Goal: Task Accomplishment & Management: Use online tool/utility

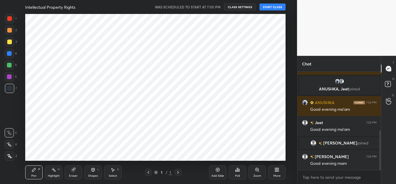
scroll to position [147, 274]
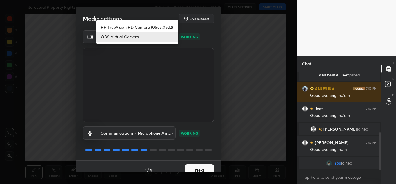
click at [151, 40] on body "1 2 3 4 5 6 7 C X Z C X Z E E Erase all H H Intellectual Property Rights WAS SC…" at bounding box center [198, 92] width 396 height 184
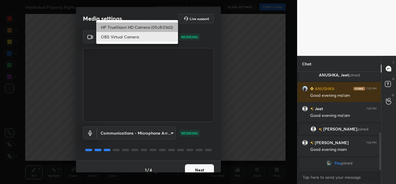
click at [144, 25] on li "HP TrueVision HD Camera (05c8:03d2)" at bounding box center [137, 27] width 82 height 10
type input "20696c71a14a6a0581f57ab44aa2f44f0734995074abb79df16b9c113724ac47"
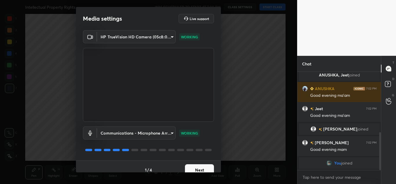
click at [196, 165] on button "Next" at bounding box center [199, 170] width 29 height 12
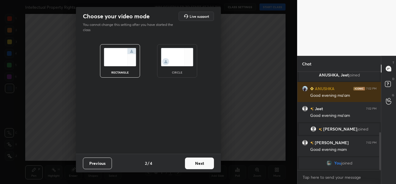
click at [172, 64] on img at bounding box center [177, 57] width 33 height 18
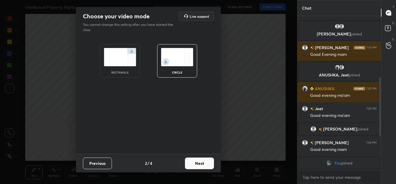
scroll to position [102, 0]
click at [195, 163] on button "Next" at bounding box center [199, 163] width 29 height 12
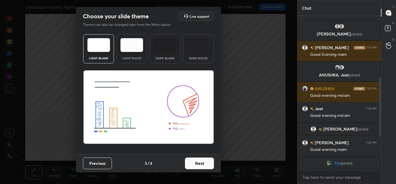
click at [204, 164] on button "Next" at bounding box center [199, 163] width 29 height 12
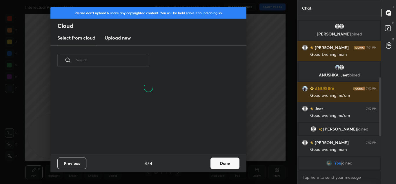
scroll to position [78, 186]
click at [222, 164] on button "Done" at bounding box center [225, 163] width 29 height 12
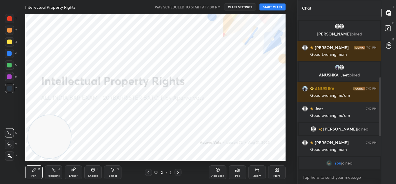
click at [274, 6] on button "START CLASS" at bounding box center [273, 6] width 26 height 7
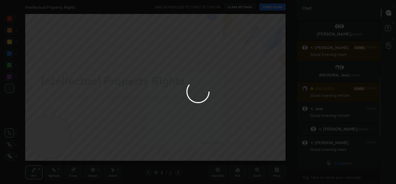
type textarea "x"
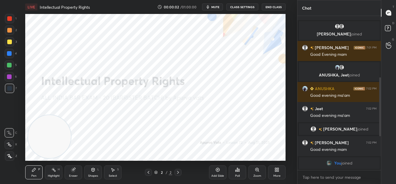
click at [219, 5] on span "mute" at bounding box center [216, 7] width 8 height 4
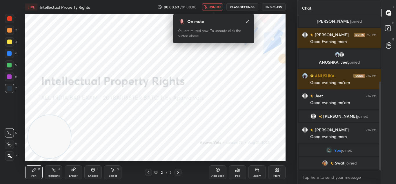
click at [279, 170] on icon at bounding box center [277, 170] width 1 height 1
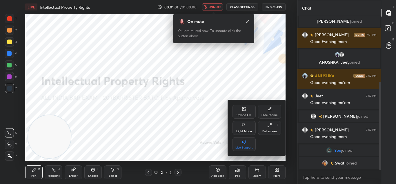
click at [239, 111] on div "Upload File" at bounding box center [244, 111] width 23 height 14
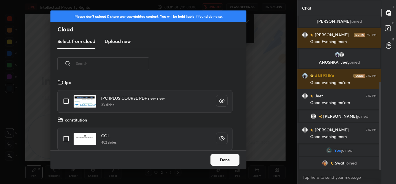
scroll to position [71, 186]
click at [113, 44] on h3 "Upload new" at bounding box center [118, 41] width 26 height 7
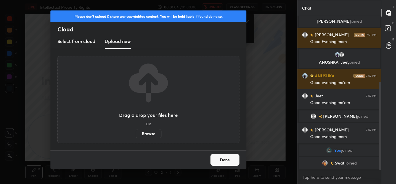
click at [144, 135] on label "Browse" at bounding box center [149, 133] width 26 height 9
click at [136, 135] on input "Browse" at bounding box center [136, 133] width 0 height 9
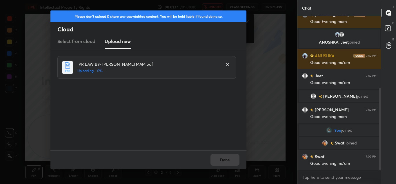
click at [225, 163] on div "Done" at bounding box center [148, 159] width 196 height 19
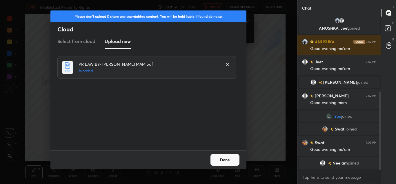
click at [225, 163] on button "Done" at bounding box center [225, 160] width 29 height 12
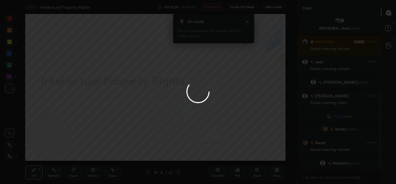
click at [225, 163] on button "Done" at bounding box center [225, 160] width 29 height 12
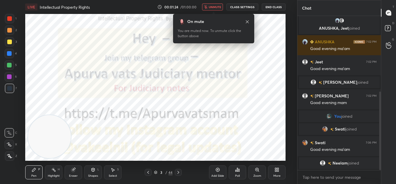
click at [175, 169] on div at bounding box center [178, 172] width 7 height 7
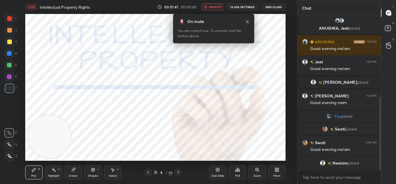
scroll to position [168, 0]
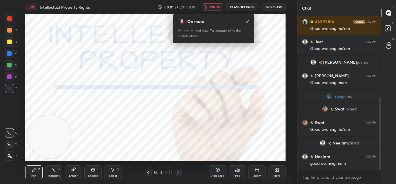
click at [211, 6] on span "unmute" at bounding box center [215, 7] width 12 height 4
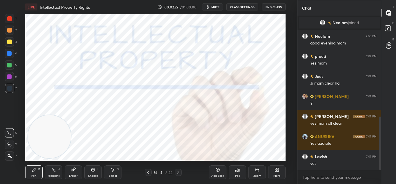
scroll to position [308, 0]
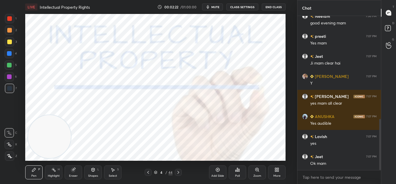
click at [178, 174] on icon at bounding box center [178, 172] width 5 height 5
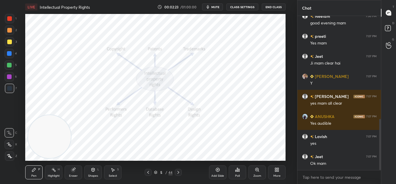
click at [178, 172] on icon at bounding box center [178, 172] width 5 height 5
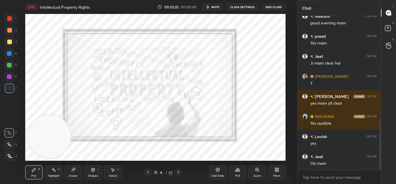
click at [178, 171] on icon at bounding box center [179, 172] width 2 height 3
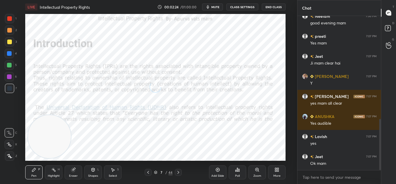
scroll to position [328, 0]
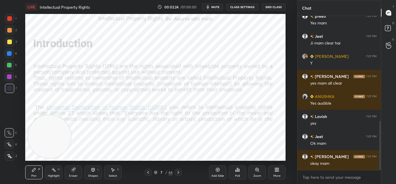
click at [177, 170] on icon at bounding box center [178, 172] width 5 height 5
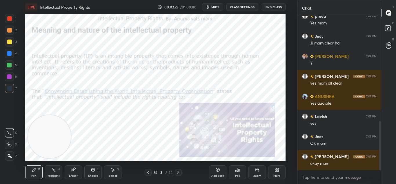
click at [179, 170] on icon at bounding box center [178, 172] width 5 height 5
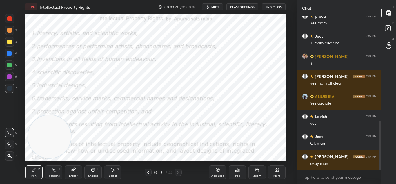
click at [180, 170] on icon at bounding box center [178, 172] width 5 height 5
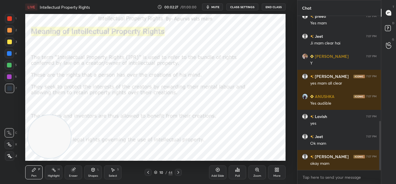
click at [179, 172] on icon at bounding box center [178, 172] width 5 height 5
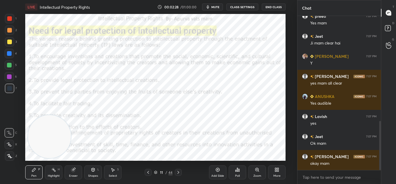
click at [180, 173] on icon at bounding box center [178, 172] width 5 height 5
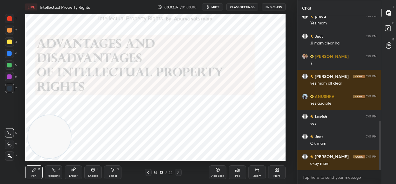
scroll to position [334, 0]
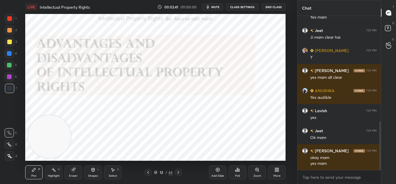
click at [179, 172] on icon at bounding box center [179, 172] width 2 height 3
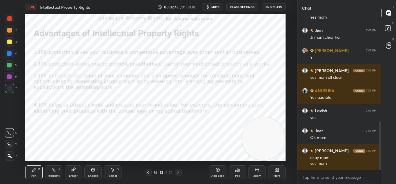
click at [9, 20] on div at bounding box center [9, 18] width 5 height 5
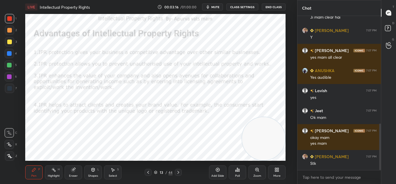
click at [10, 157] on icon at bounding box center [9, 156] width 5 height 4
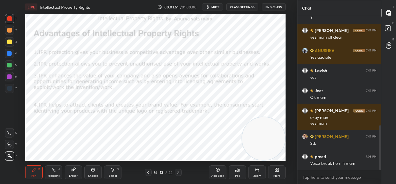
click at [215, 7] on span "mute" at bounding box center [216, 7] width 8 height 4
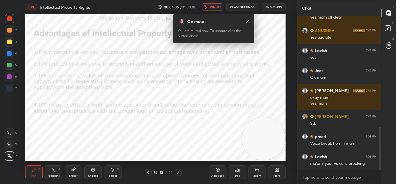
click at [213, 6] on span "unmute" at bounding box center [215, 7] width 12 height 4
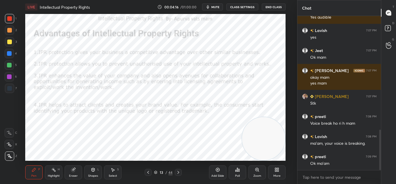
scroll to position [434, 0]
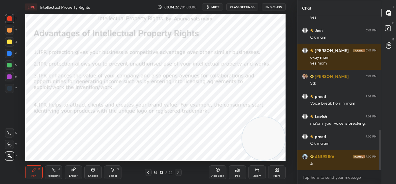
click at [213, 6] on span "mute" at bounding box center [216, 7] width 8 height 4
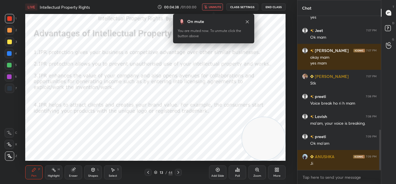
click at [213, 6] on span "unmute" at bounding box center [215, 7] width 12 height 4
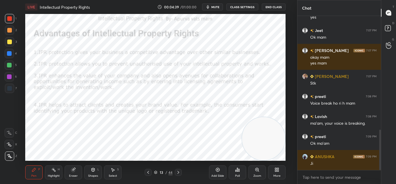
click at [236, 10] on button "CLASS SETTINGS" at bounding box center [243, 6] width 32 height 7
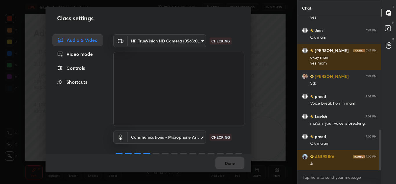
click at [168, 136] on body "1 2 3 4 5 6 7 C X Z C X Z E E Erase all H H LIVE Intellectual Property Rights 0…" at bounding box center [198, 92] width 396 height 184
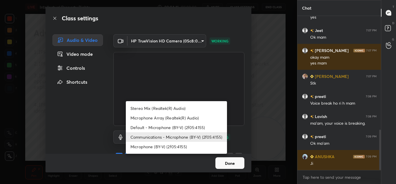
click at [158, 147] on li "Microphone (BY-V) (2f05:4155)" at bounding box center [176, 147] width 101 height 10
type input "5d5010d64773c3da1726716d92bbf8949d8199f5ec2bd844e5e37ea68f5672e4"
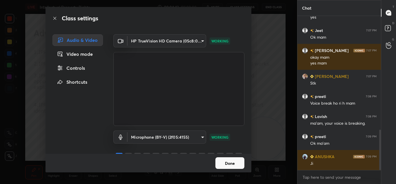
click at [230, 162] on button "Done" at bounding box center [230, 163] width 29 height 12
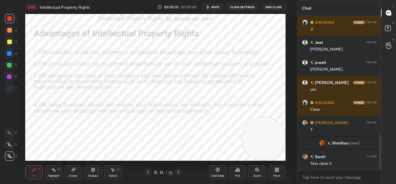
scroll to position [518, 0]
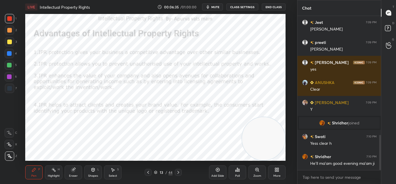
click at [177, 171] on icon at bounding box center [178, 172] width 5 height 5
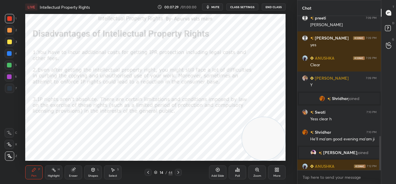
scroll to position [541, 0]
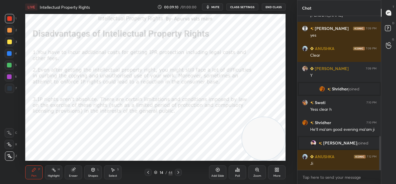
click at [178, 170] on icon at bounding box center [178, 172] width 5 height 5
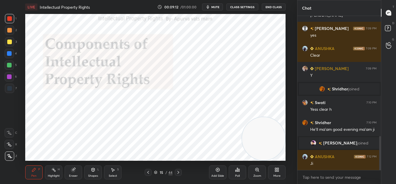
click at [150, 169] on div at bounding box center [148, 172] width 7 height 7
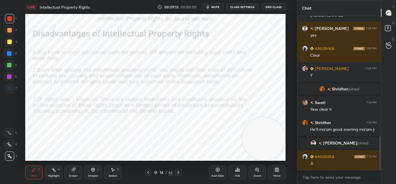
click at [178, 171] on icon at bounding box center [178, 172] width 5 height 5
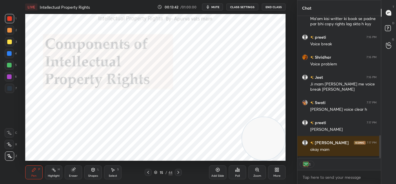
scroll to position [140, 82]
type textarea "x"
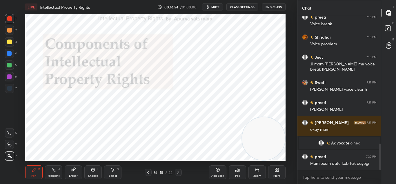
scroll to position [761, 0]
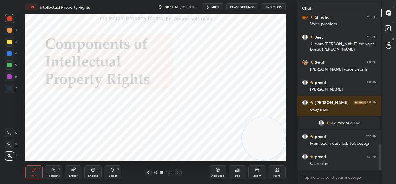
click at [279, 172] on div "More" at bounding box center [276, 172] width 17 height 14
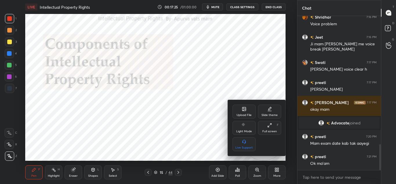
click at [243, 108] on icon at bounding box center [244, 108] width 3 height 3
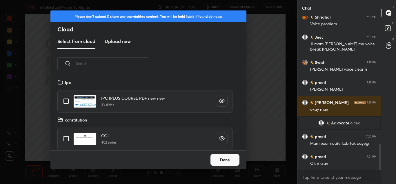
scroll to position [71, 186]
click at [120, 47] on new "Upload new" at bounding box center [118, 41] width 26 height 15
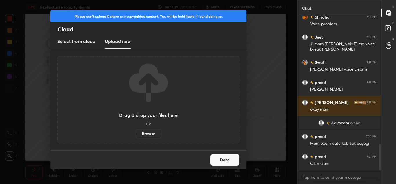
click at [142, 132] on label "Browse" at bounding box center [149, 133] width 26 height 9
click at [136, 132] on input "Browse" at bounding box center [136, 133] width 0 height 9
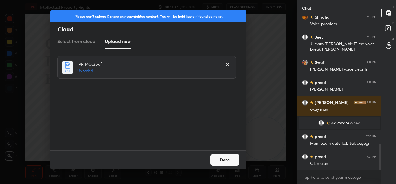
click at [216, 157] on button "Done" at bounding box center [225, 160] width 29 height 12
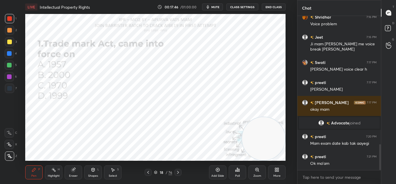
click at [239, 167] on icon at bounding box center [237, 169] width 5 height 5
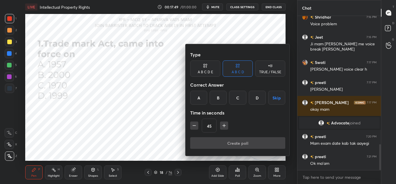
click at [225, 123] on icon "button" at bounding box center [224, 125] width 6 height 6
type input "60"
click at [255, 98] on div "D" at bounding box center [257, 98] width 17 height 14
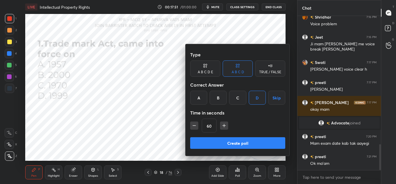
click at [234, 140] on button "Create poll" at bounding box center [237, 143] width 95 height 12
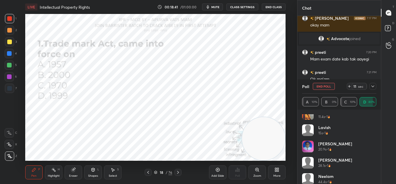
scroll to position [60, 0]
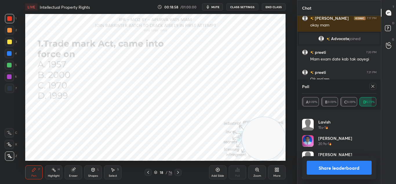
click at [361, 168] on button "Share leaderboard" at bounding box center [339, 167] width 65 height 14
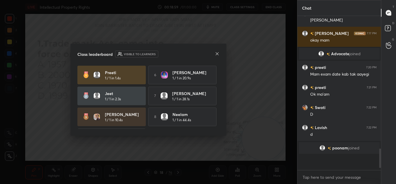
scroll to position [822, 0]
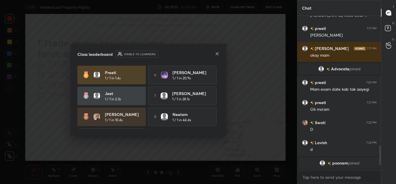
click at [218, 53] on icon at bounding box center [217, 53] width 5 height 5
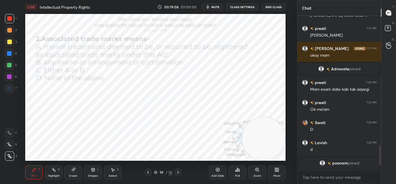
click at [239, 166] on div "Poll" at bounding box center [237, 172] width 17 height 14
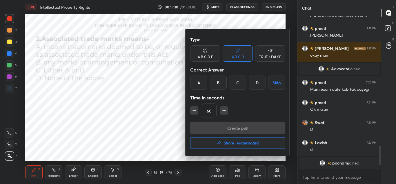
click at [198, 84] on div "A" at bounding box center [198, 82] width 17 height 14
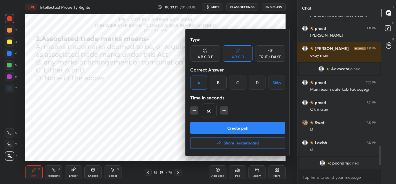
click at [210, 125] on button "Create poll" at bounding box center [237, 128] width 95 height 12
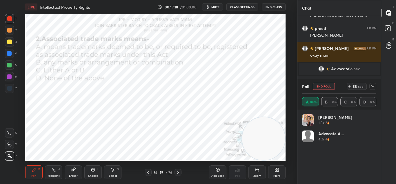
scroll to position [68, 73]
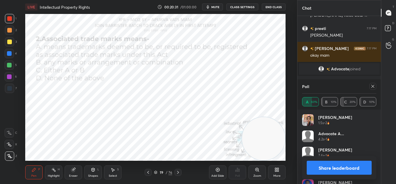
click at [328, 161] on button "Share leaderboard" at bounding box center [339, 167] width 65 height 14
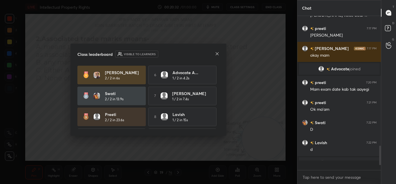
scroll to position [104, 82]
click at [220, 53] on div "Class leaderboard Visible to learners Renu 2 / 2 in 6s 6 Advocate A... 1 / 2 in…" at bounding box center [149, 90] width 156 height 92
click at [217, 53] on icon at bounding box center [217, 53] width 5 height 5
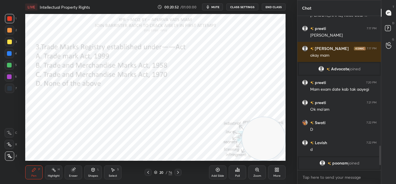
click at [235, 175] on div "Poll" at bounding box center [237, 175] width 5 height 3
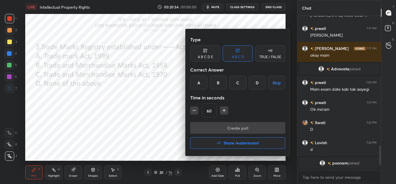
click at [220, 86] on div "B" at bounding box center [218, 82] width 17 height 14
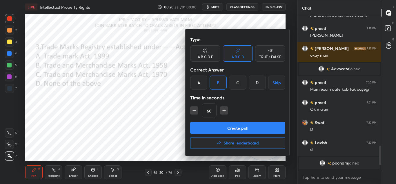
click at [225, 127] on button "Create poll" at bounding box center [237, 128] width 95 height 12
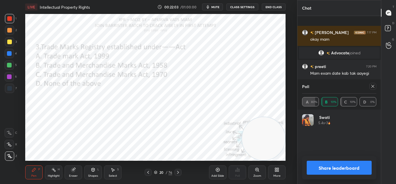
scroll to position [849, 0]
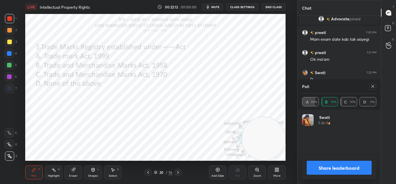
click at [324, 167] on button "Share leaderboard" at bounding box center [339, 167] width 65 height 14
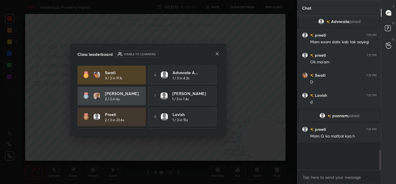
scroll to position [819, 0]
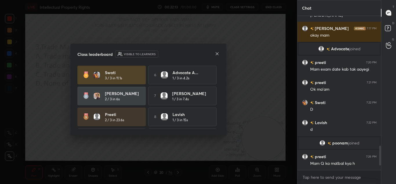
click at [216, 56] on div at bounding box center [217, 54] width 5 height 6
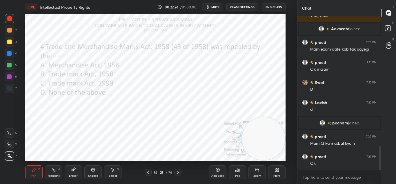
scroll to position [859, 0]
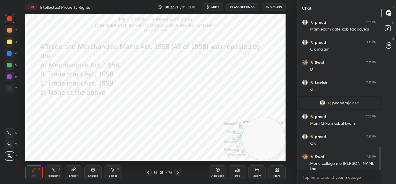
click at [235, 173] on div "Poll" at bounding box center [237, 172] width 17 height 14
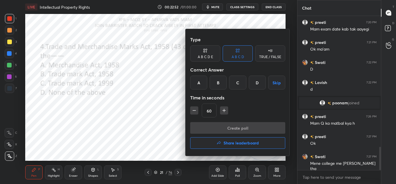
click at [239, 83] on div "C" at bounding box center [237, 82] width 17 height 14
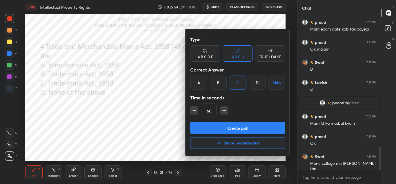
click at [232, 124] on button "Create poll" at bounding box center [237, 128] width 95 height 12
type textarea "x"
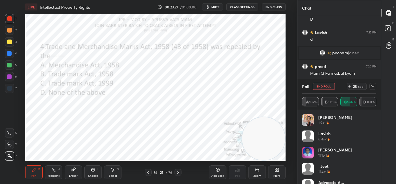
scroll to position [915, 0]
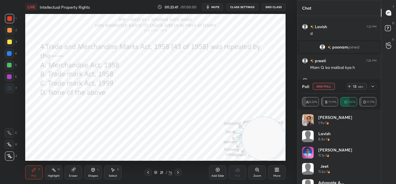
click at [212, 7] on button "mute" at bounding box center [212, 6] width 21 height 7
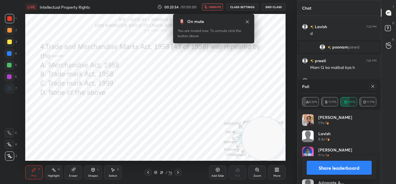
click at [212, 8] on span "unmute" at bounding box center [215, 7] width 12 height 4
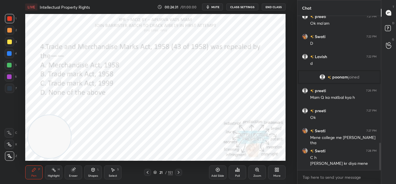
scroll to position [717, 0]
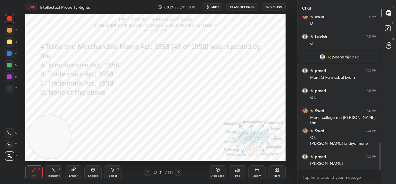
click at [179, 170] on icon at bounding box center [178, 172] width 5 height 5
click at [237, 171] on icon at bounding box center [237, 169] width 5 height 5
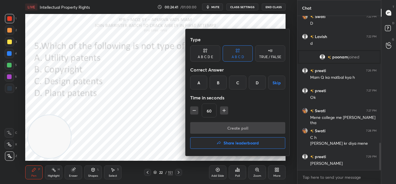
click at [216, 83] on div "B" at bounding box center [218, 82] width 17 height 14
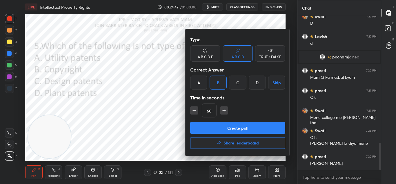
click at [227, 125] on button "Create poll" at bounding box center [237, 128] width 95 height 12
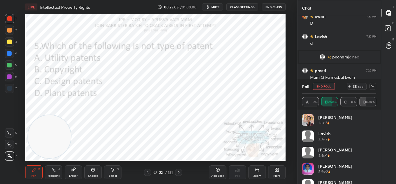
scroll to position [12, 0]
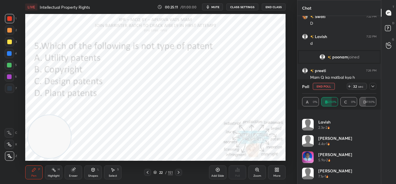
click at [214, 6] on span "mute" at bounding box center [216, 7] width 8 height 4
click at [215, 6] on span "unmute" at bounding box center [215, 7] width 12 height 4
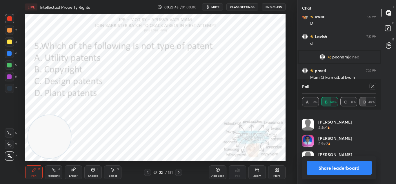
click at [320, 165] on button "Share leaderboard" at bounding box center [339, 167] width 65 height 14
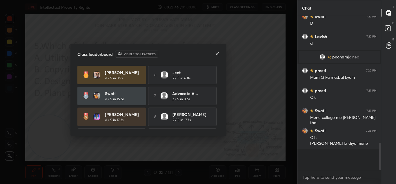
scroll to position [0, 0]
click at [216, 56] on div at bounding box center [217, 54] width 5 height 6
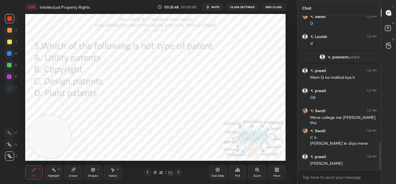
click at [178, 171] on icon at bounding box center [178, 172] width 5 height 5
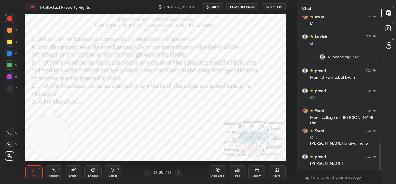
click at [237, 172] on icon at bounding box center [237, 169] width 5 height 5
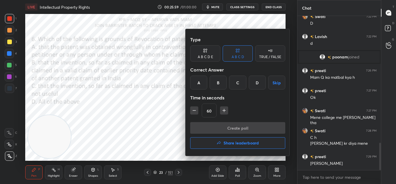
click at [255, 81] on div "D" at bounding box center [257, 82] width 17 height 14
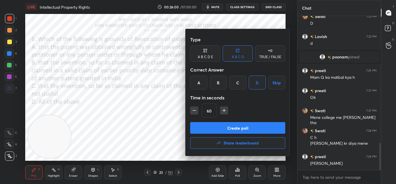
click at [241, 126] on button "Create poll" at bounding box center [237, 128] width 95 height 12
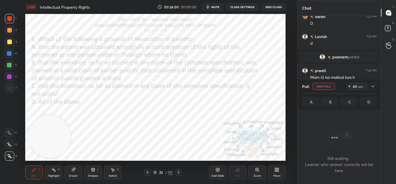
scroll to position [74, 82]
click at [216, 6] on span "mute" at bounding box center [216, 7] width 8 height 4
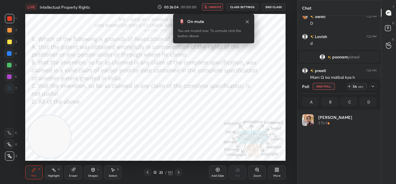
scroll to position [68, 73]
click at [214, 6] on span "unmute" at bounding box center [215, 7] width 12 height 4
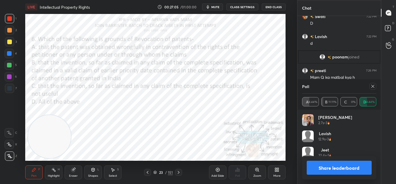
click at [315, 167] on button "Share leaderboard" at bounding box center [339, 167] width 65 height 14
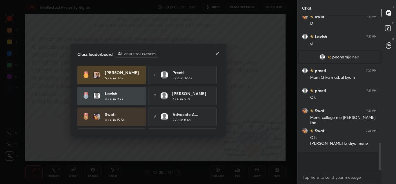
scroll to position [102, 82]
click at [216, 53] on icon at bounding box center [217, 53] width 5 height 5
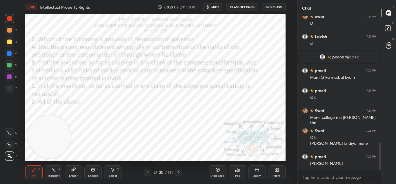
click at [177, 171] on icon at bounding box center [178, 172] width 5 height 5
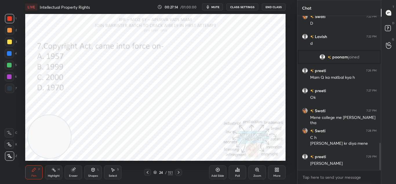
click at [234, 177] on div "Poll" at bounding box center [237, 172] width 17 height 14
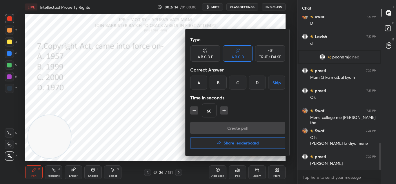
click at [199, 81] on div "A" at bounding box center [198, 82] width 17 height 14
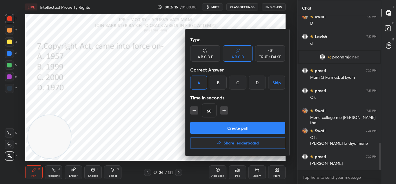
click at [223, 128] on button "Create poll" at bounding box center [237, 128] width 95 height 12
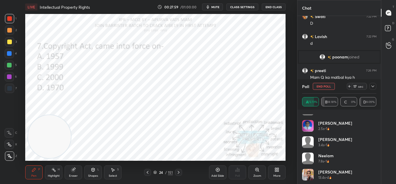
scroll to position [60, 0]
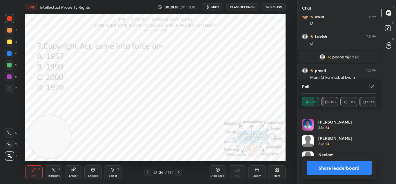
click at [330, 170] on button "Share leaderboard" at bounding box center [339, 167] width 65 height 14
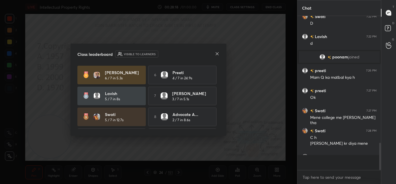
scroll to position [147, 82]
click at [220, 52] on icon at bounding box center [217, 53] width 5 height 5
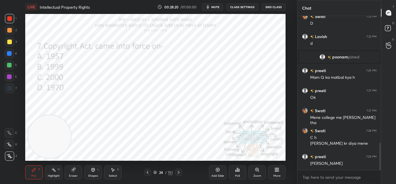
click at [179, 171] on icon at bounding box center [178, 172] width 5 height 5
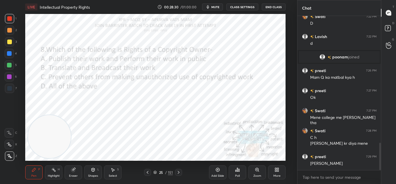
click at [238, 175] on div "Poll" at bounding box center [237, 175] width 5 height 3
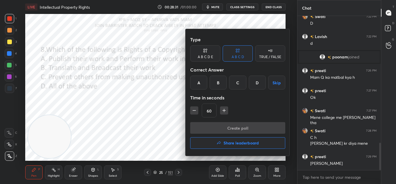
click at [257, 86] on div "D" at bounding box center [257, 82] width 17 height 14
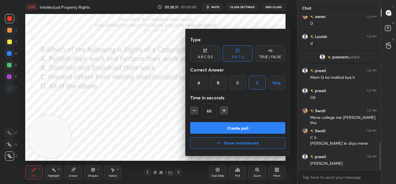
click at [243, 125] on button "Create poll" at bounding box center [237, 128] width 95 height 12
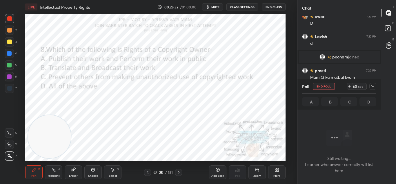
scroll to position [74, 82]
click at [219, 8] on span "mute" at bounding box center [216, 7] width 8 height 4
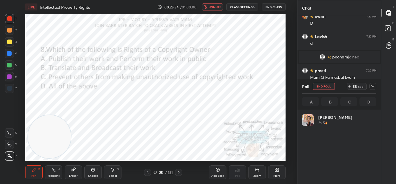
scroll to position [68, 73]
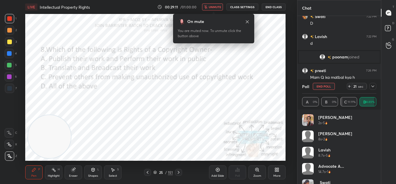
click at [217, 6] on span "unmute" at bounding box center [215, 7] width 12 height 4
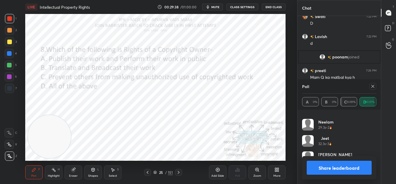
scroll to position [93, 0]
click at [323, 168] on button "Share leaderboard" at bounding box center [339, 167] width 65 height 14
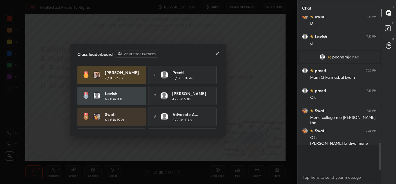
scroll to position [104, 82]
click at [216, 53] on icon at bounding box center [217, 53] width 5 height 5
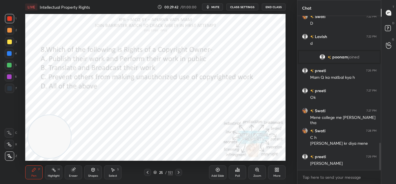
click at [179, 170] on icon at bounding box center [178, 172] width 5 height 5
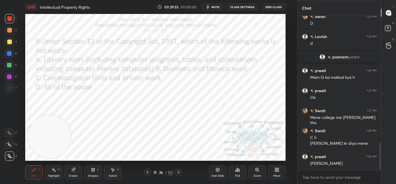
click at [238, 172] on icon at bounding box center [237, 169] width 5 height 5
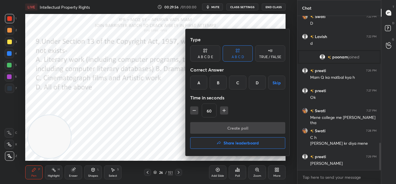
click at [255, 79] on div "D" at bounding box center [257, 82] width 17 height 14
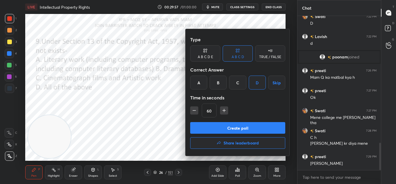
click at [245, 128] on button "Create poll" at bounding box center [237, 128] width 95 height 12
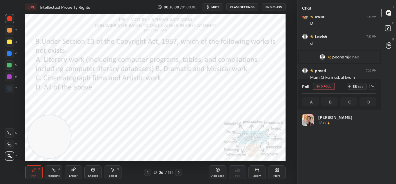
scroll to position [68, 73]
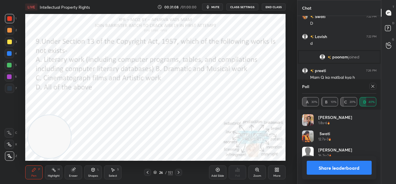
click at [312, 165] on button "Share leaderboard" at bounding box center [339, 167] width 65 height 14
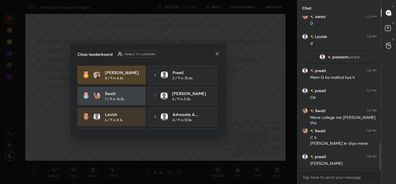
scroll to position [104, 82]
click at [219, 57] on div "Class leaderboard Visible to learners" at bounding box center [148, 53] width 142 height 7
click at [220, 56] on div "Class leaderboard Visible to learners Renu 8 / 9 in 4.4s 6 preeti 5 / 9 in 30.4…" at bounding box center [149, 90] width 156 height 92
click at [222, 57] on div "Class leaderboard Visible to learners Renu 8 / 9 in 4.4s 6 preeti 5 / 9 in 30.4…" at bounding box center [149, 90] width 156 height 92
click at [225, 59] on div "Class leaderboard Visible to learners Renu 8 / 9 in 4.4s 6 preeti 5 / 9 in 30.4…" at bounding box center [149, 90] width 156 height 92
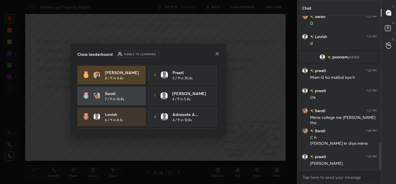
click at [216, 51] on icon at bounding box center [217, 53] width 5 height 5
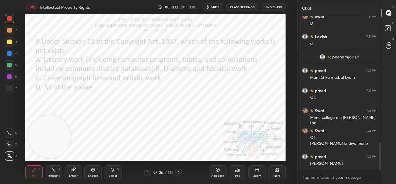
click at [180, 171] on icon at bounding box center [178, 172] width 5 height 5
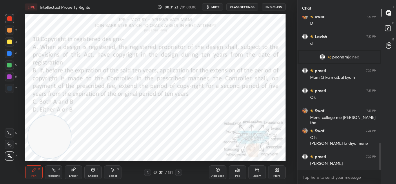
click at [234, 172] on div "Poll" at bounding box center [237, 172] width 17 height 14
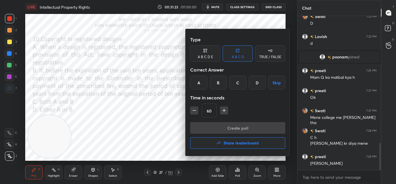
click at [236, 83] on div "C" at bounding box center [237, 82] width 17 height 14
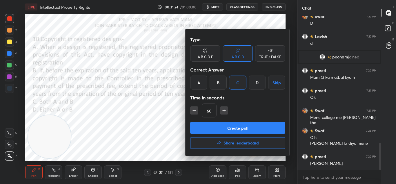
click at [230, 127] on button "Create poll" at bounding box center [237, 128] width 95 height 12
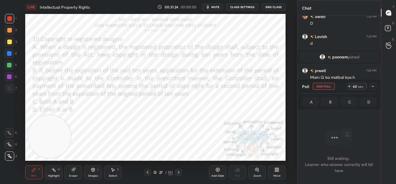
scroll to position [74, 82]
click at [212, 9] on button "mute" at bounding box center [212, 6] width 21 height 7
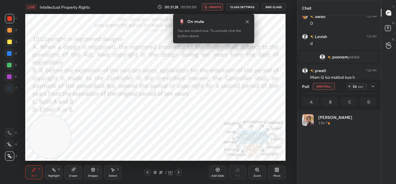
scroll to position [68, 73]
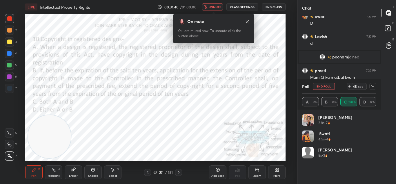
click at [215, 6] on span "unmute" at bounding box center [215, 7] width 12 height 4
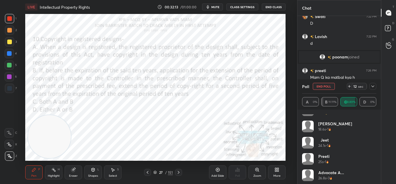
scroll to position [60, 0]
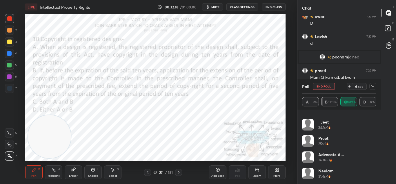
click at [216, 5] on span "mute" at bounding box center [216, 7] width 8 height 4
click at [208, 7] on icon "button" at bounding box center [205, 6] width 3 height 3
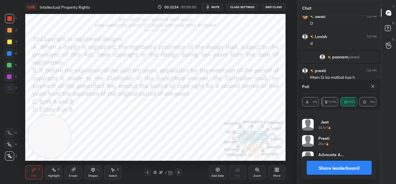
click at [330, 168] on button "Share leaderboard" at bounding box center [339, 167] width 65 height 14
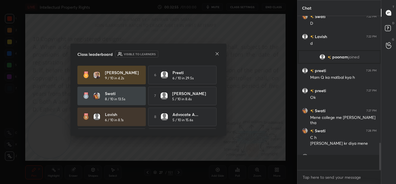
scroll to position [145, 82]
click at [219, 53] on icon at bounding box center [217, 53] width 5 height 5
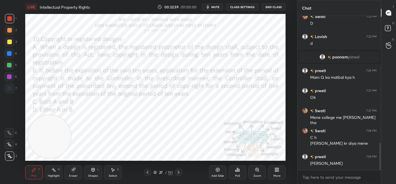
click at [180, 169] on div at bounding box center [178, 172] width 7 height 7
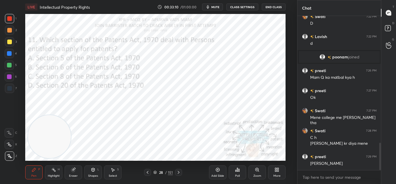
click at [234, 174] on div "Poll" at bounding box center [237, 172] width 17 height 14
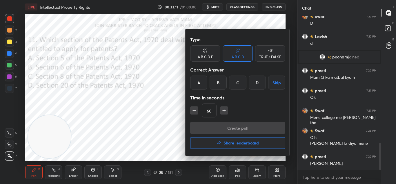
click at [221, 82] on div "B" at bounding box center [218, 82] width 17 height 14
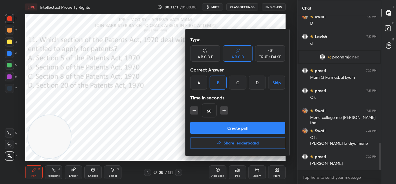
click at [225, 126] on button "Create poll" at bounding box center [237, 128] width 95 height 12
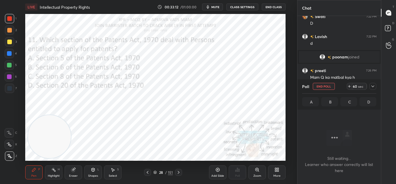
scroll to position [74, 82]
click at [215, 8] on span "mute" at bounding box center [216, 7] width 8 height 4
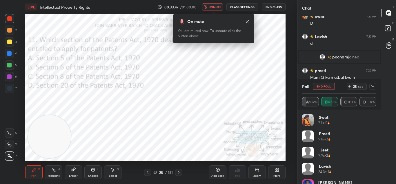
scroll to position [28, 0]
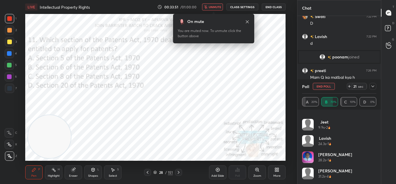
click at [215, 6] on span "unmute" at bounding box center [215, 7] width 12 height 4
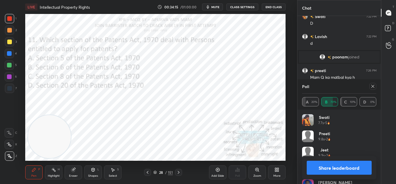
scroll to position [767, 0]
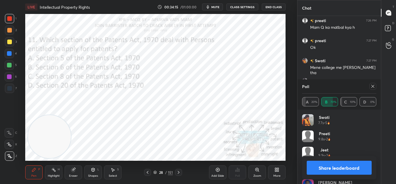
click at [319, 167] on button "Share leaderboard" at bounding box center [339, 167] width 65 height 14
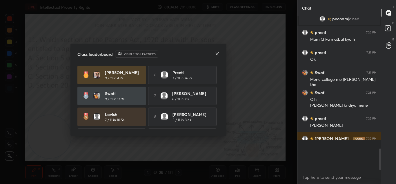
scroll to position [2, 2]
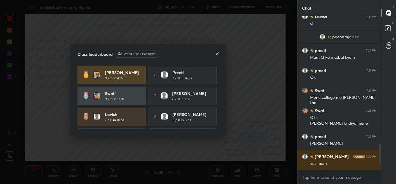
click at [217, 56] on div at bounding box center [217, 54] width 5 height 6
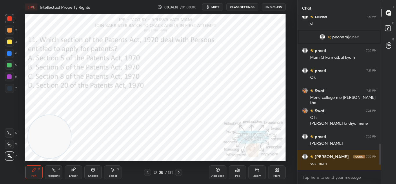
click at [179, 172] on icon at bounding box center [178, 172] width 5 height 5
click at [237, 167] on icon at bounding box center [237, 169] width 5 height 5
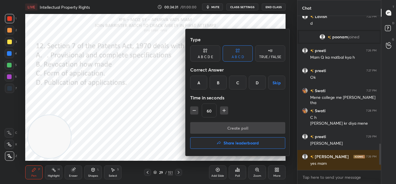
click at [240, 82] on div "C" at bounding box center [237, 82] width 17 height 14
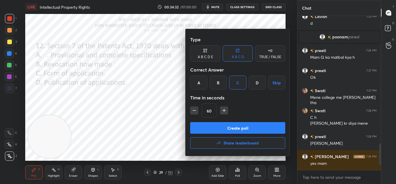
click at [239, 125] on button "Create poll" at bounding box center [237, 128] width 95 height 12
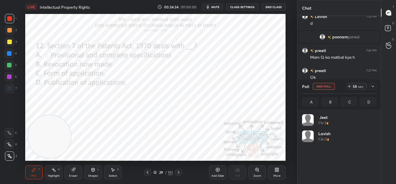
scroll to position [68, 73]
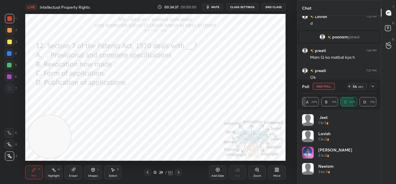
click at [216, 7] on span "mute" at bounding box center [216, 7] width 8 height 4
click at [213, 8] on span "unmute" at bounding box center [215, 7] width 12 height 4
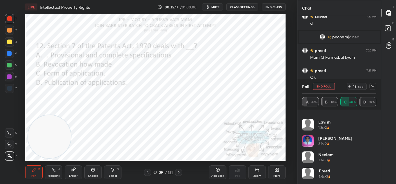
scroll to position [788, 0]
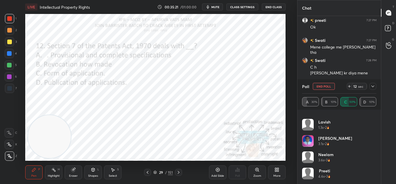
click at [212, 8] on button "mute" at bounding box center [212, 6] width 21 height 7
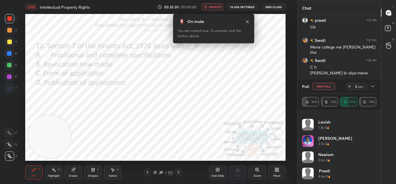
click at [212, 7] on span "unmute" at bounding box center [215, 7] width 12 height 4
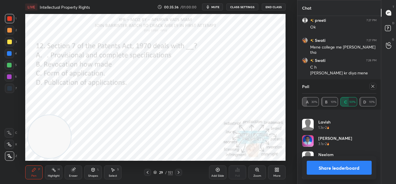
click at [325, 167] on button "Share leaderboard" at bounding box center [339, 167] width 65 height 14
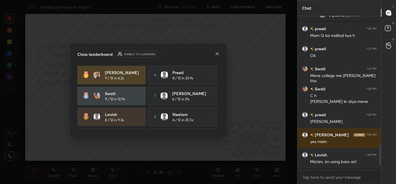
scroll to position [757, 0]
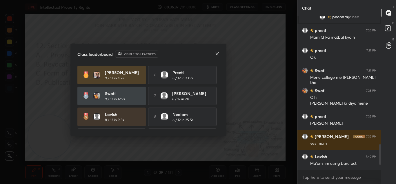
click at [217, 55] on icon at bounding box center [217, 53] width 5 height 5
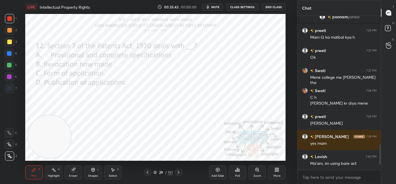
click at [179, 173] on icon at bounding box center [178, 172] width 5 height 5
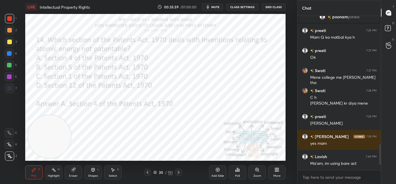
click at [183, 172] on div "30 / 151" at bounding box center [163, 172] width 92 height 7
click at [179, 170] on icon at bounding box center [178, 172] width 5 height 5
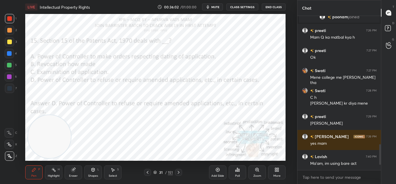
click at [147, 171] on icon at bounding box center [147, 172] width 5 height 5
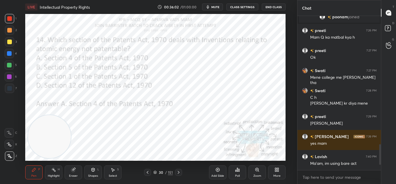
click at [147, 172] on icon at bounding box center [147, 172] width 5 height 5
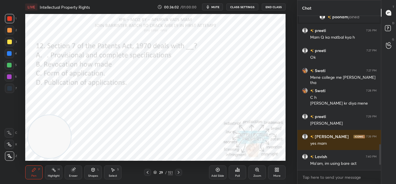
click at [146, 172] on icon at bounding box center [147, 172] width 5 height 5
click at [147, 172] on icon at bounding box center [147, 172] width 5 height 5
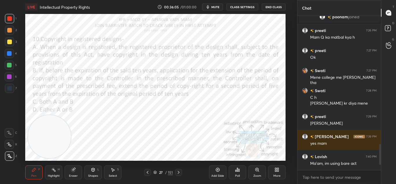
click at [178, 171] on icon at bounding box center [178, 172] width 5 height 5
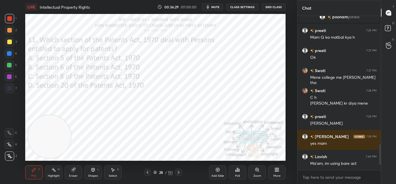
click at [147, 170] on icon at bounding box center [147, 172] width 5 height 5
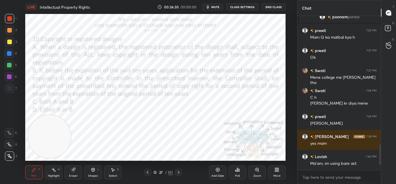
click at [179, 172] on icon at bounding box center [179, 172] width 2 height 3
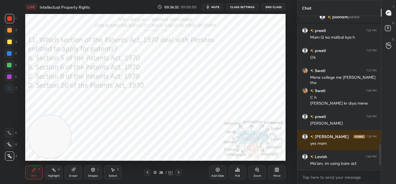
click at [276, 172] on div "More" at bounding box center [276, 172] width 17 height 14
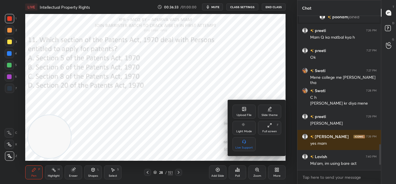
click at [241, 114] on div "Upload File" at bounding box center [244, 114] width 15 height 3
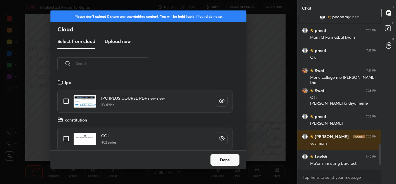
scroll to position [71, 186]
click at [118, 43] on h3 "Upload new" at bounding box center [118, 41] width 26 height 7
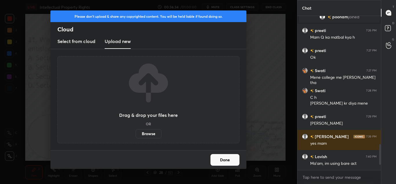
click at [147, 134] on label "Browse" at bounding box center [149, 133] width 26 height 9
click at [136, 134] on input "Browse" at bounding box center [136, 133] width 0 height 9
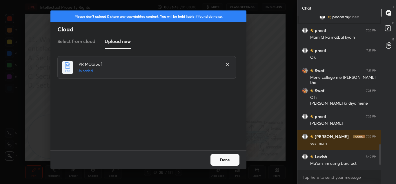
click at [231, 160] on button "Done" at bounding box center [225, 160] width 29 height 12
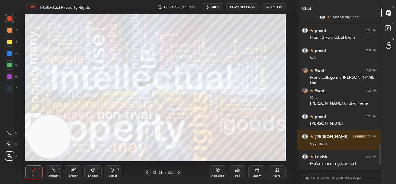
click at [154, 169] on div "29 / 183" at bounding box center [163, 172] width 39 height 7
click at [152, 170] on div "29 / 183" at bounding box center [163, 172] width 39 height 7
click at [156, 171] on icon at bounding box center [154, 171] width 3 height 3
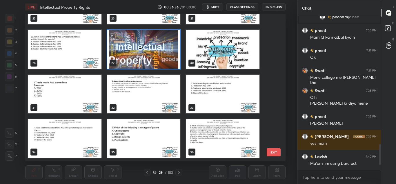
scroll to position [388, 0]
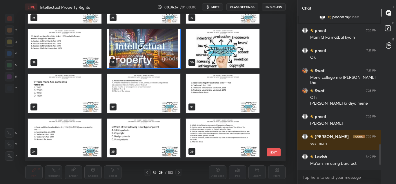
click at [200, 129] on img "grid" at bounding box center [223, 137] width 73 height 39
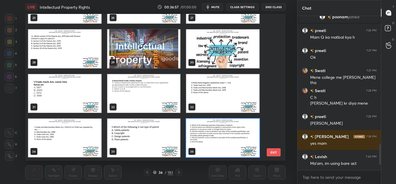
click at [200, 129] on img "grid" at bounding box center [223, 137] width 73 height 39
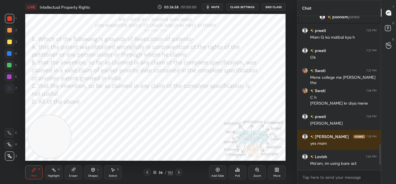
click at [178, 171] on icon at bounding box center [179, 172] width 2 height 3
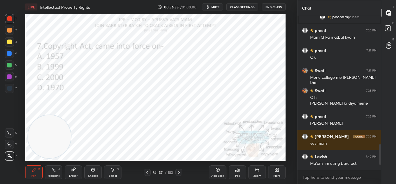
click at [179, 171] on icon at bounding box center [179, 172] width 2 height 3
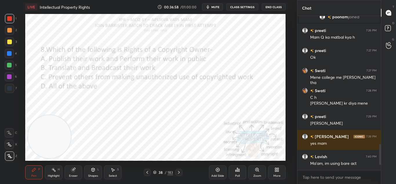
click at [180, 172] on icon at bounding box center [179, 172] width 5 height 5
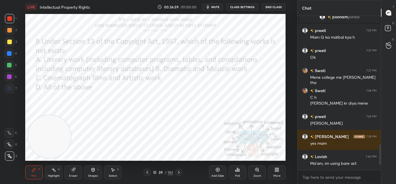
click at [180, 172] on icon at bounding box center [179, 172] width 5 height 5
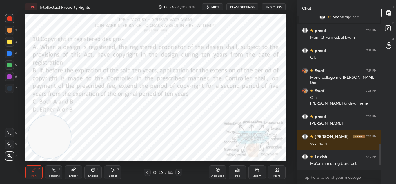
click at [180, 173] on icon at bounding box center [179, 172] width 5 height 5
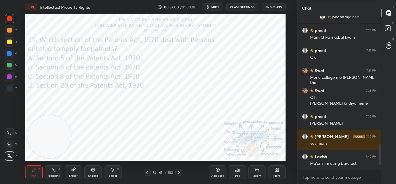
click at [181, 172] on icon at bounding box center [179, 172] width 5 height 5
click at [179, 171] on icon at bounding box center [179, 172] width 5 height 5
click at [180, 172] on icon at bounding box center [179, 172] width 5 height 5
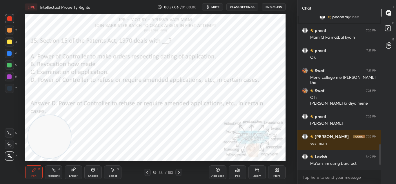
click at [180, 172] on icon at bounding box center [179, 172] width 5 height 5
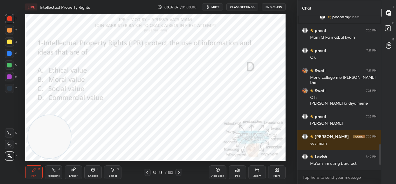
click at [180, 172] on icon at bounding box center [179, 172] width 2 height 3
click at [180, 172] on icon at bounding box center [179, 172] width 5 height 5
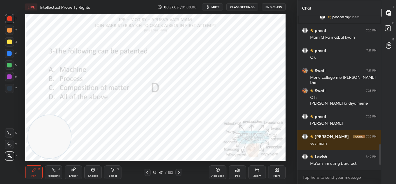
click at [179, 172] on icon at bounding box center [179, 172] width 2 height 3
click at [179, 171] on icon at bounding box center [179, 172] width 5 height 5
click at [180, 172] on icon at bounding box center [179, 172] width 5 height 5
click at [180, 172] on icon at bounding box center [179, 172] width 2 height 3
click at [180, 172] on icon at bounding box center [179, 172] width 5 height 5
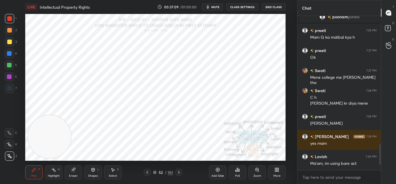
click at [180, 172] on icon at bounding box center [179, 172] width 5 height 5
click at [179, 172] on icon at bounding box center [179, 172] width 5 height 5
click at [179, 171] on icon at bounding box center [179, 172] width 5 height 5
click at [158, 171] on div "56" at bounding box center [161, 171] width 6 height 3
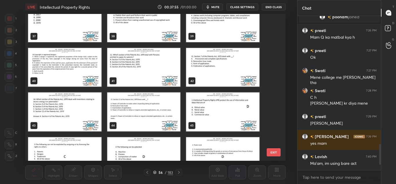
scroll to position [547, 0]
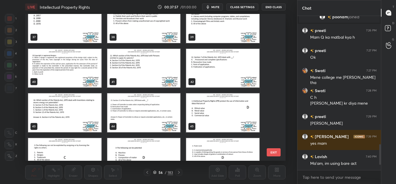
click at [272, 152] on button "EXIT" at bounding box center [274, 152] width 14 height 8
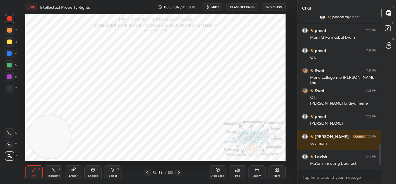
click at [277, 172] on div "More" at bounding box center [276, 172] width 17 height 14
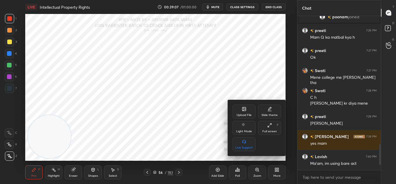
click at [238, 106] on div "Upload File" at bounding box center [244, 111] width 23 height 14
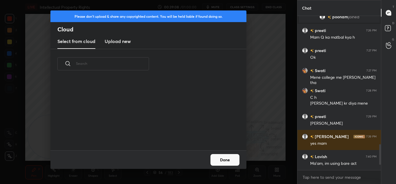
click at [122, 42] on h3 "Upload new" at bounding box center [118, 41] width 26 height 7
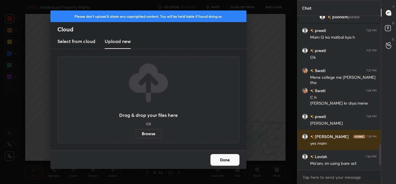
click at [146, 135] on label "Browse" at bounding box center [149, 133] width 26 height 9
click at [136, 135] on input "Browse" at bounding box center [136, 133] width 0 height 9
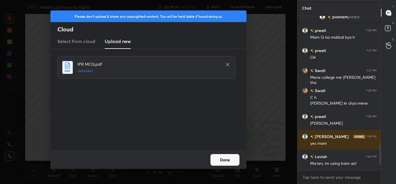
click at [225, 160] on button "Done" at bounding box center [225, 160] width 29 height 12
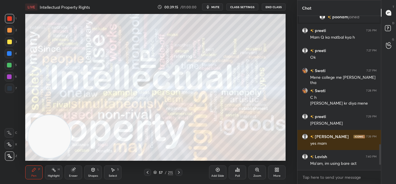
click at [180, 171] on icon at bounding box center [179, 172] width 5 height 5
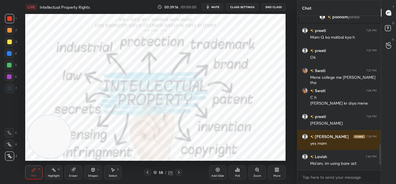
click at [178, 173] on icon at bounding box center [179, 172] width 5 height 5
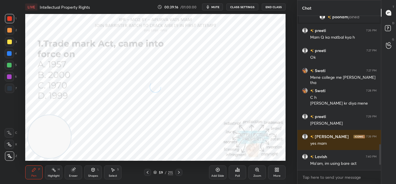
click at [178, 173] on icon at bounding box center [179, 172] width 5 height 5
click at [179, 173] on icon at bounding box center [179, 172] width 2 height 3
click at [179, 174] on icon at bounding box center [179, 172] width 5 height 5
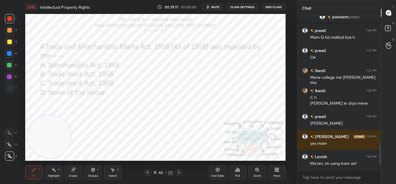
click at [179, 173] on icon at bounding box center [179, 172] width 5 height 5
click at [180, 172] on icon at bounding box center [179, 172] width 5 height 5
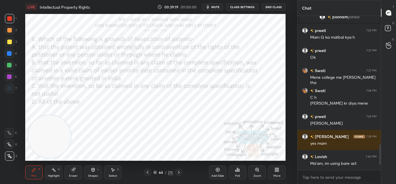
click at [178, 172] on icon at bounding box center [179, 172] width 5 height 5
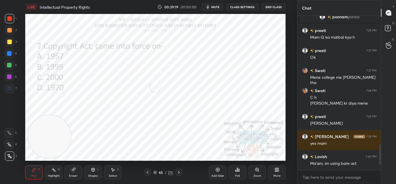
click at [179, 172] on icon at bounding box center [179, 172] width 5 height 5
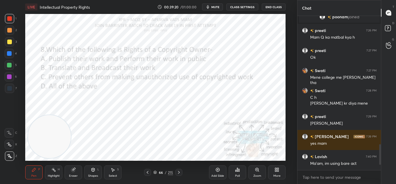
click at [180, 173] on icon at bounding box center [179, 172] width 5 height 5
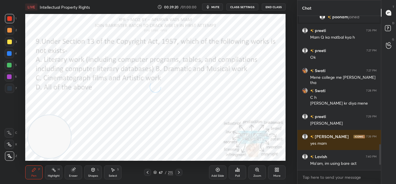
click at [179, 172] on icon at bounding box center [179, 172] width 5 height 5
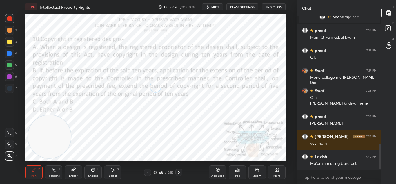
scroll to position [777, 0]
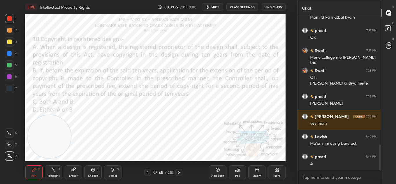
click at [180, 174] on icon at bounding box center [179, 172] width 5 height 5
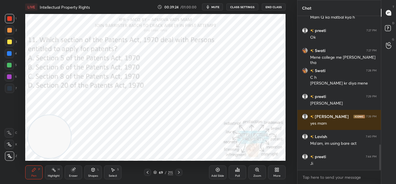
click at [180, 172] on icon at bounding box center [179, 172] width 5 height 5
click at [237, 169] on icon at bounding box center [237, 169] width 1 height 3
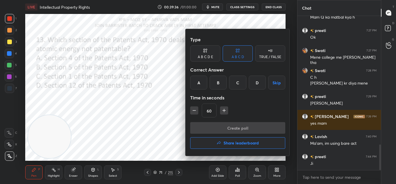
click at [196, 80] on div "A" at bounding box center [198, 82] width 17 height 14
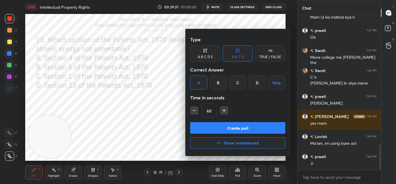
click at [216, 125] on button "Create poll" at bounding box center [237, 128] width 95 height 12
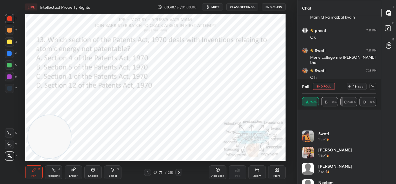
scroll to position [44, 0]
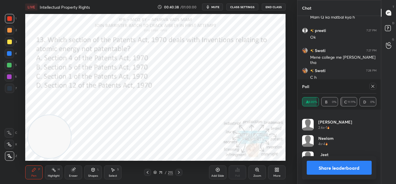
click at [322, 166] on button "Share leaderboard" at bounding box center [339, 167] width 65 height 14
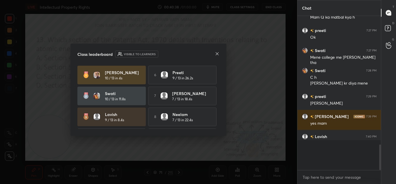
scroll to position [151, 82]
click at [218, 53] on icon at bounding box center [217, 53] width 5 height 5
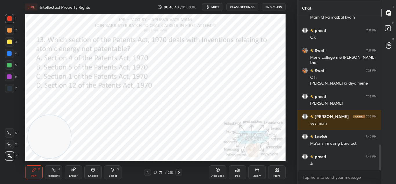
click at [177, 173] on icon at bounding box center [179, 172] width 5 height 5
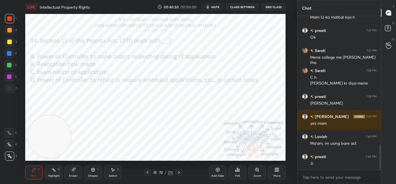
click at [239, 173] on div "Poll" at bounding box center [237, 172] width 17 height 14
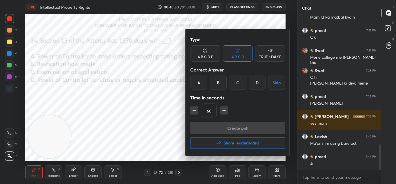
click at [260, 83] on div "D" at bounding box center [257, 82] width 17 height 14
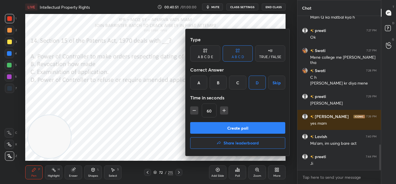
click at [247, 125] on button "Create poll" at bounding box center [237, 128] width 95 height 12
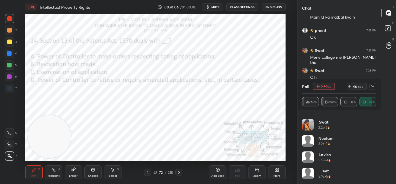
scroll to position [0, 0]
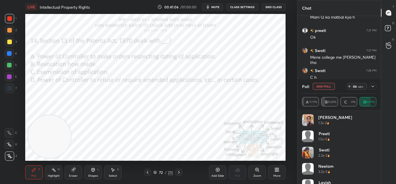
click at [217, 9] on button "mute" at bounding box center [212, 6] width 21 height 7
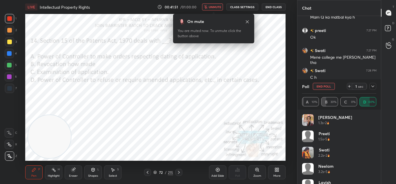
click at [214, 5] on button "unmute" at bounding box center [212, 6] width 21 height 7
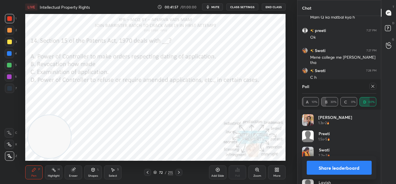
scroll to position [28, 0]
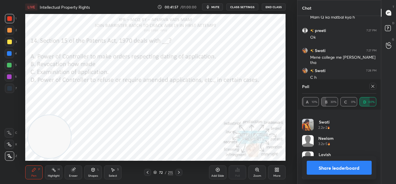
click at [332, 165] on button "Share leaderboard" at bounding box center [339, 167] width 65 height 14
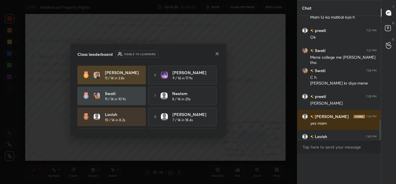
scroll to position [2, 2]
click at [221, 54] on div "Class leaderboard Visible to learners Renu 11 / 14 in 3.8s 6 Subhendu 9 / 14 in…" at bounding box center [149, 90] width 156 height 92
click at [218, 55] on icon at bounding box center [217, 53] width 5 height 5
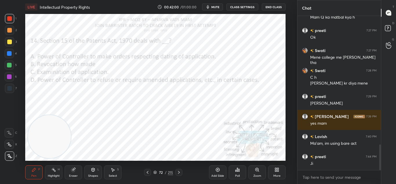
click at [179, 170] on icon at bounding box center [179, 172] width 5 height 5
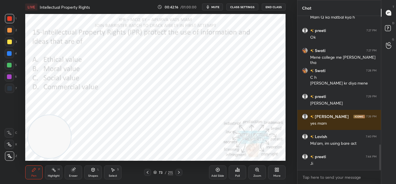
click at [237, 172] on div "Poll" at bounding box center [237, 172] width 17 height 14
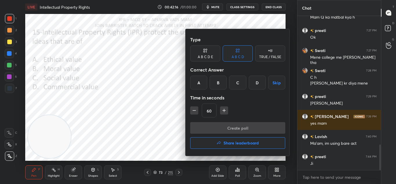
click at [257, 83] on div "D" at bounding box center [257, 82] width 17 height 14
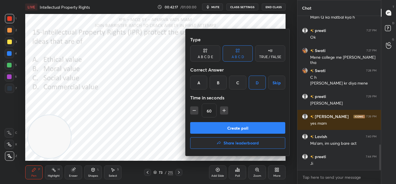
click at [244, 125] on button "Create poll" at bounding box center [237, 128] width 95 height 12
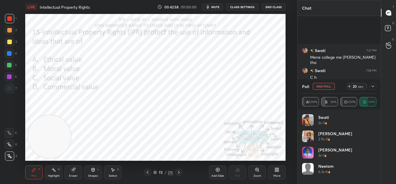
scroll to position [828, 0]
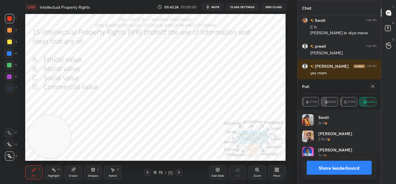
click at [323, 168] on button "Share leaderboard" at bounding box center [339, 167] width 65 height 14
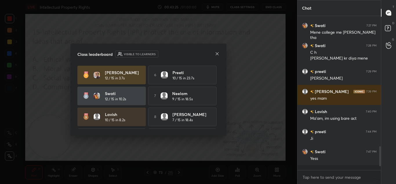
scroll to position [798, 0]
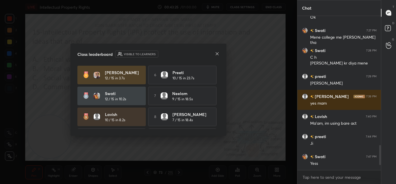
click at [218, 55] on icon at bounding box center [217, 53] width 5 height 5
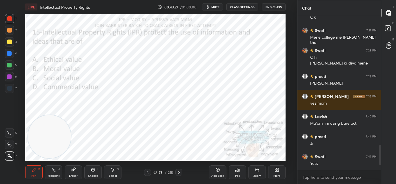
click at [179, 172] on icon at bounding box center [179, 172] width 5 height 5
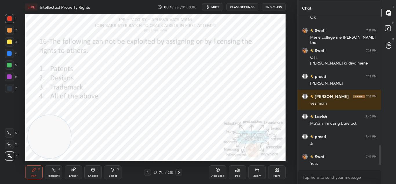
click at [238, 172] on div "Poll" at bounding box center [237, 172] width 17 height 14
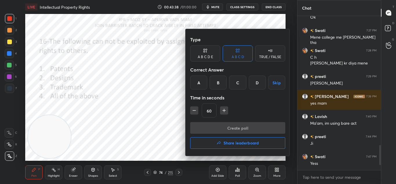
click at [235, 81] on div "C" at bounding box center [237, 82] width 17 height 14
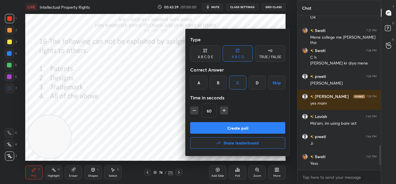
click at [236, 127] on button "Create poll" at bounding box center [237, 128] width 95 height 12
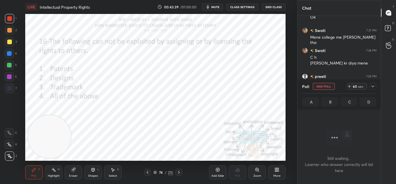
scroll to position [74, 82]
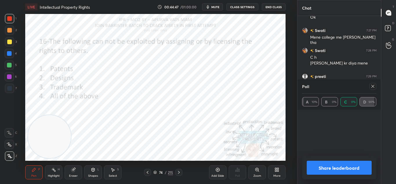
click at [321, 165] on button "Share leaderboard" at bounding box center [339, 167] width 65 height 14
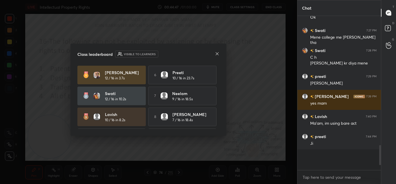
scroll to position [104, 82]
click at [219, 55] on icon at bounding box center [217, 53] width 5 height 5
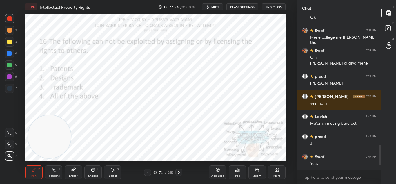
click at [179, 174] on icon at bounding box center [179, 172] width 5 height 5
click at [237, 172] on div "Poll" at bounding box center [237, 172] width 17 height 14
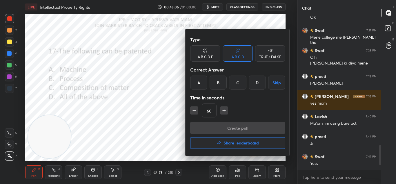
click at [257, 84] on div "D" at bounding box center [257, 82] width 17 height 14
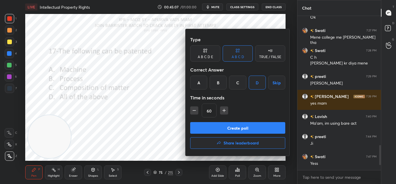
click at [246, 126] on button "Create poll" at bounding box center [237, 128] width 95 height 12
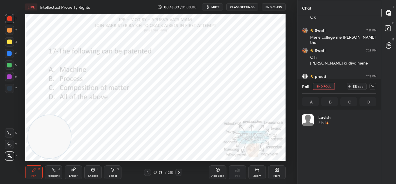
scroll to position [68, 73]
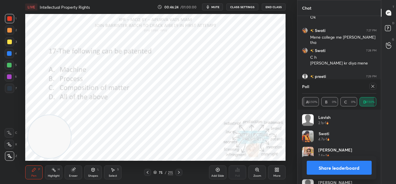
click at [313, 163] on button "Share leaderboard" at bounding box center [339, 167] width 65 height 14
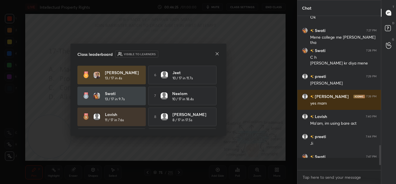
scroll to position [99, 82]
click at [217, 55] on icon at bounding box center [217, 53] width 5 height 5
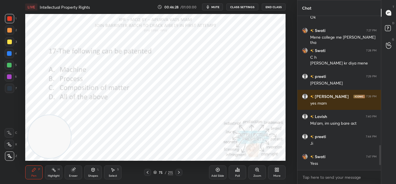
click at [178, 169] on div at bounding box center [179, 172] width 7 height 7
click at [242, 174] on div "Poll" at bounding box center [237, 172] width 17 height 14
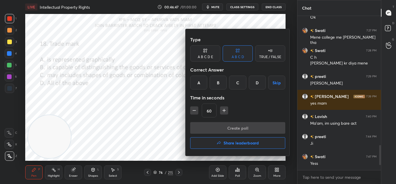
click at [256, 85] on div "D" at bounding box center [257, 82] width 17 height 14
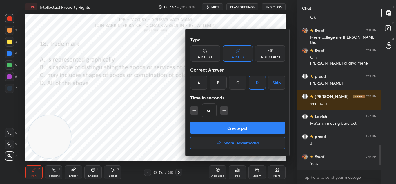
click at [228, 125] on button "Create poll" at bounding box center [237, 128] width 95 height 12
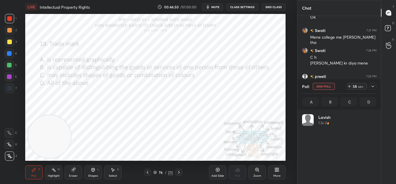
scroll to position [68, 73]
click at [214, 7] on span "mute" at bounding box center [216, 7] width 8 height 4
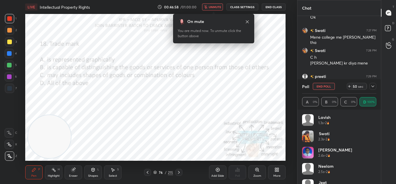
click at [214, 7] on span "unmute" at bounding box center [215, 7] width 12 height 4
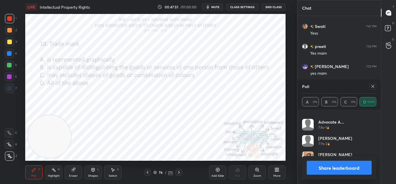
scroll to position [947, 0]
click at [318, 164] on button "Share leaderboard" at bounding box center [339, 167] width 65 height 14
type textarea "x"
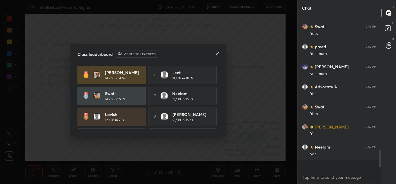
scroll to position [102, 82]
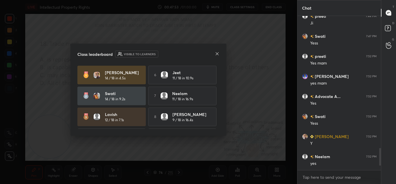
click at [217, 55] on icon at bounding box center [217, 53] width 5 height 5
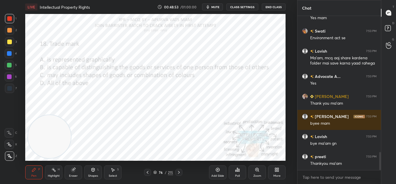
scroll to position [1183, 0]
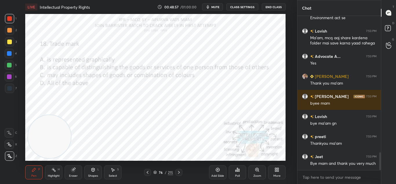
click at [219, 8] on span "mute" at bounding box center [216, 7] width 8 height 4
click at [243, 5] on button "CLASS SETTINGS" at bounding box center [243, 6] width 32 height 7
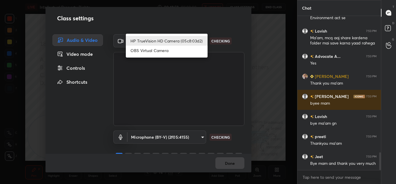
click at [175, 43] on body "1 2 3 4 5 6 7 C X Z C X Z E E Erase all H H LIVE Intellectual Property Rights 0…" at bounding box center [198, 92] width 396 height 184
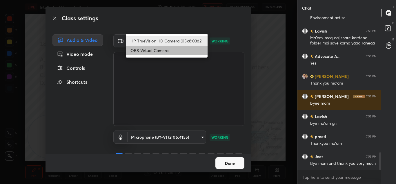
click at [174, 49] on li "OBS Virtual Camera" at bounding box center [167, 51] width 82 height 10
type input "6d1ede7b9e4f2b74204388792489e2eb0e068b84f5c50369689df4cede739b88"
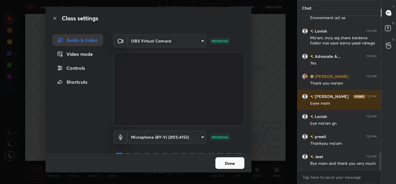
click at [229, 164] on button "Done" at bounding box center [230, 163] width 29 height 12
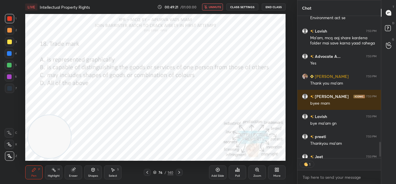
scroll to position [1215, 0]
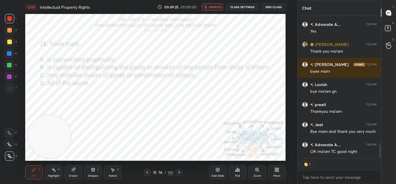
type textarea "x"
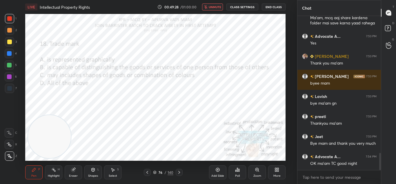
scroll to position [1223, 0]
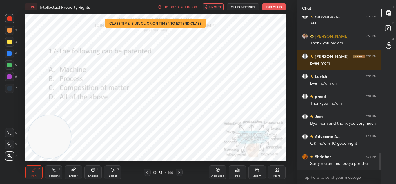
click at [274, 8] on button "End Class" at bounding box center [274, 6] width 23 height 7
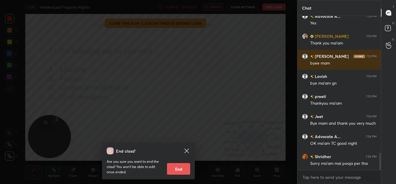
click at [173, 167] on button "End" at bounding box center [178, 169] width 23 height 12
type textarea "x"
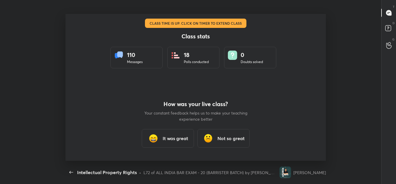
scroll to position [147, 386]
